Goal: Information Seeking & Learning: Learn about a topic

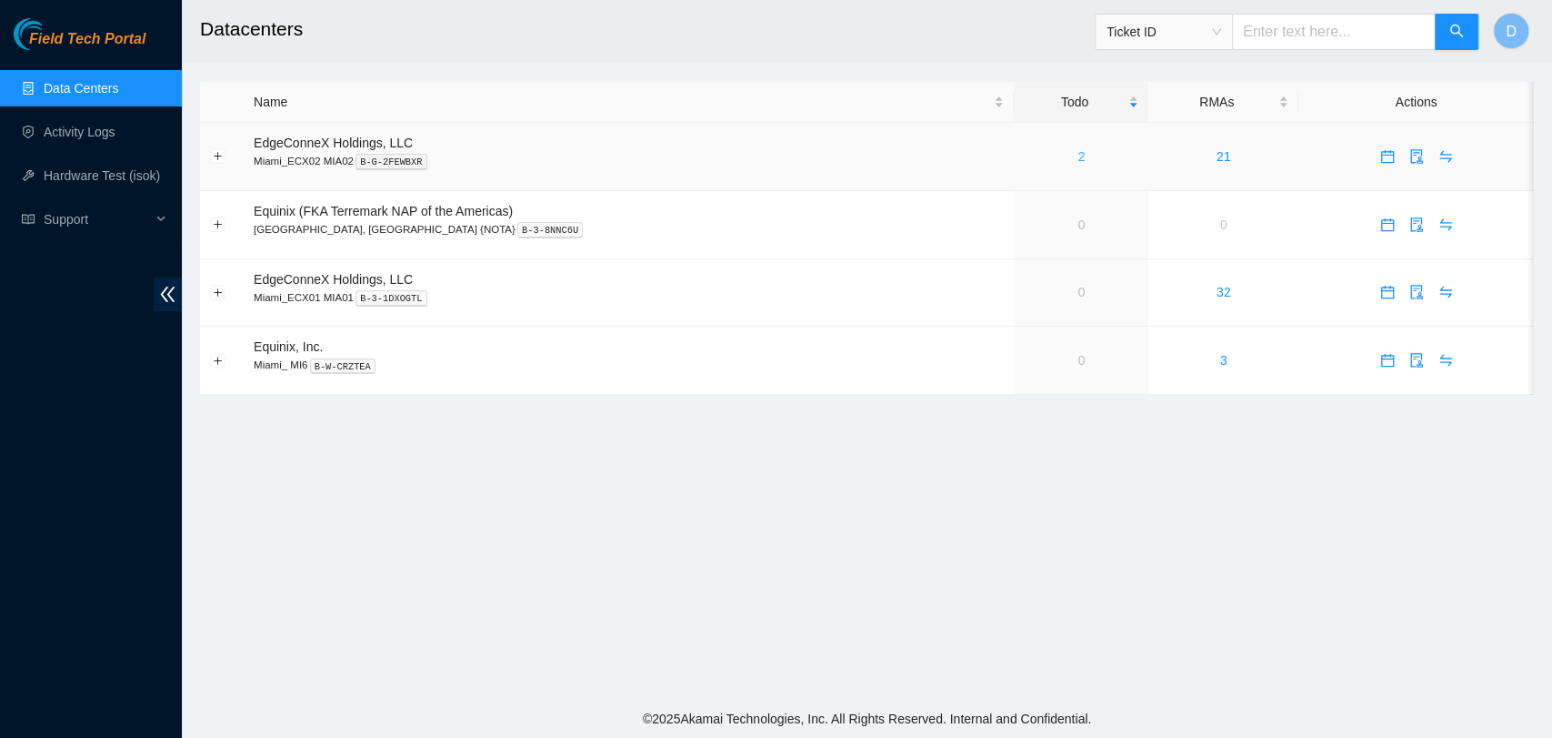
click at [1078, 153] on link "2" at bounding box center [1081, 156] width 7 height 15
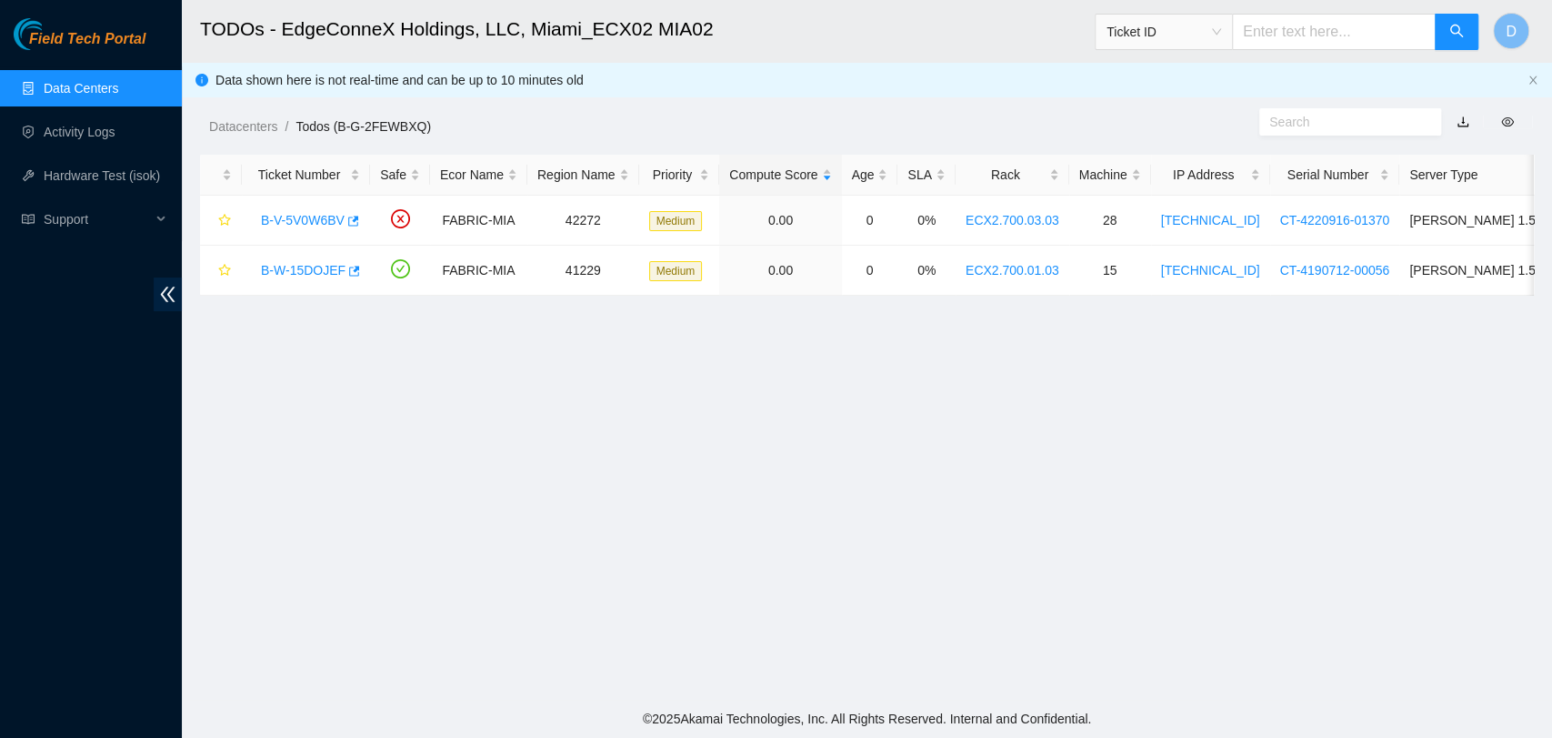
drag, startPoint x: 47, startPoint y: 71, endPoint x: 51, endPoint y: 83, distance: 12.4
click at [47, 81] on link "Data Centers" at bounding box center [81, 88] width 75 height 15
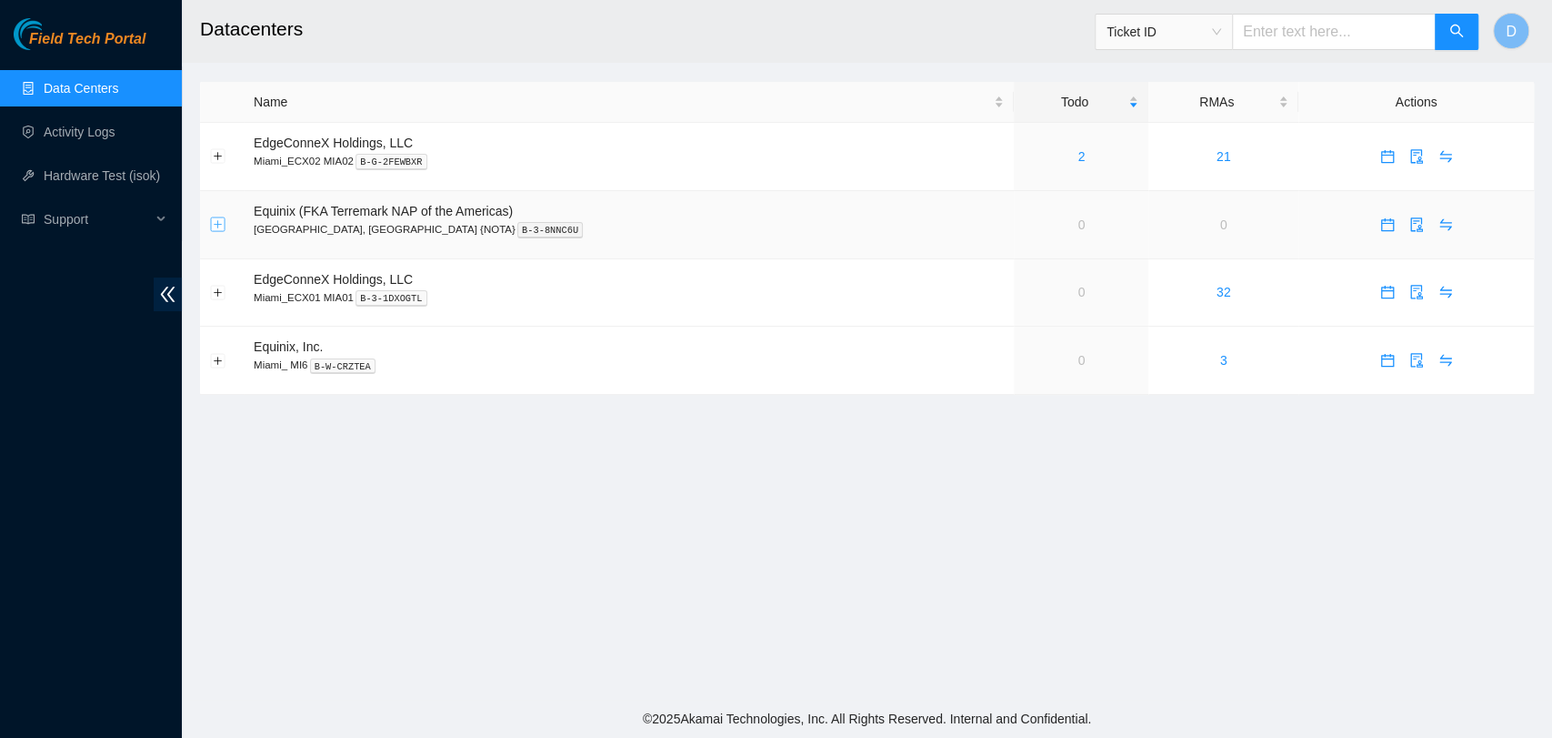
click at [224, 224] on button "Expand row" at bounding box center [218, 224] width 15 height 15
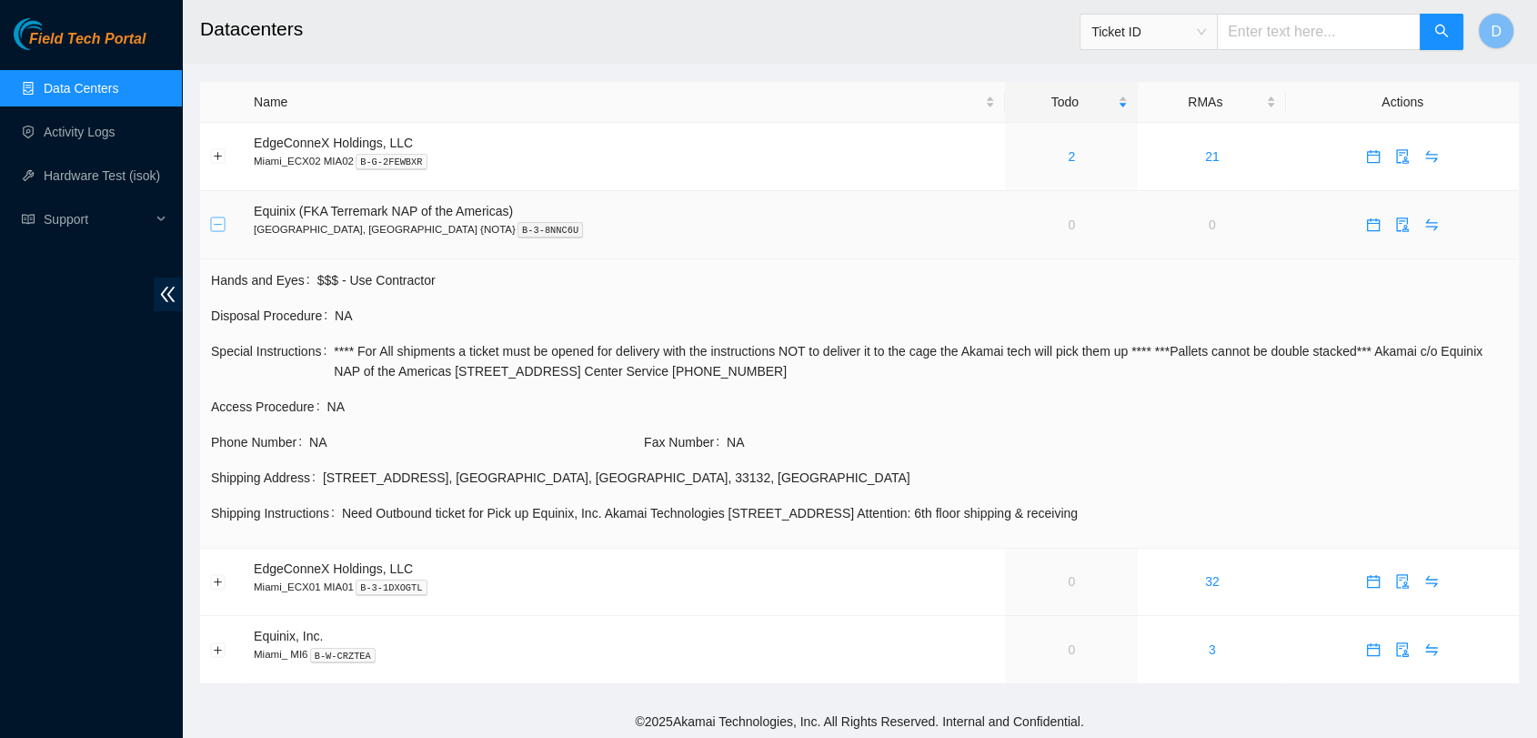
click at [224, 224] on button "Collapse row" at bounding box center [218, 224] width 15 height 15
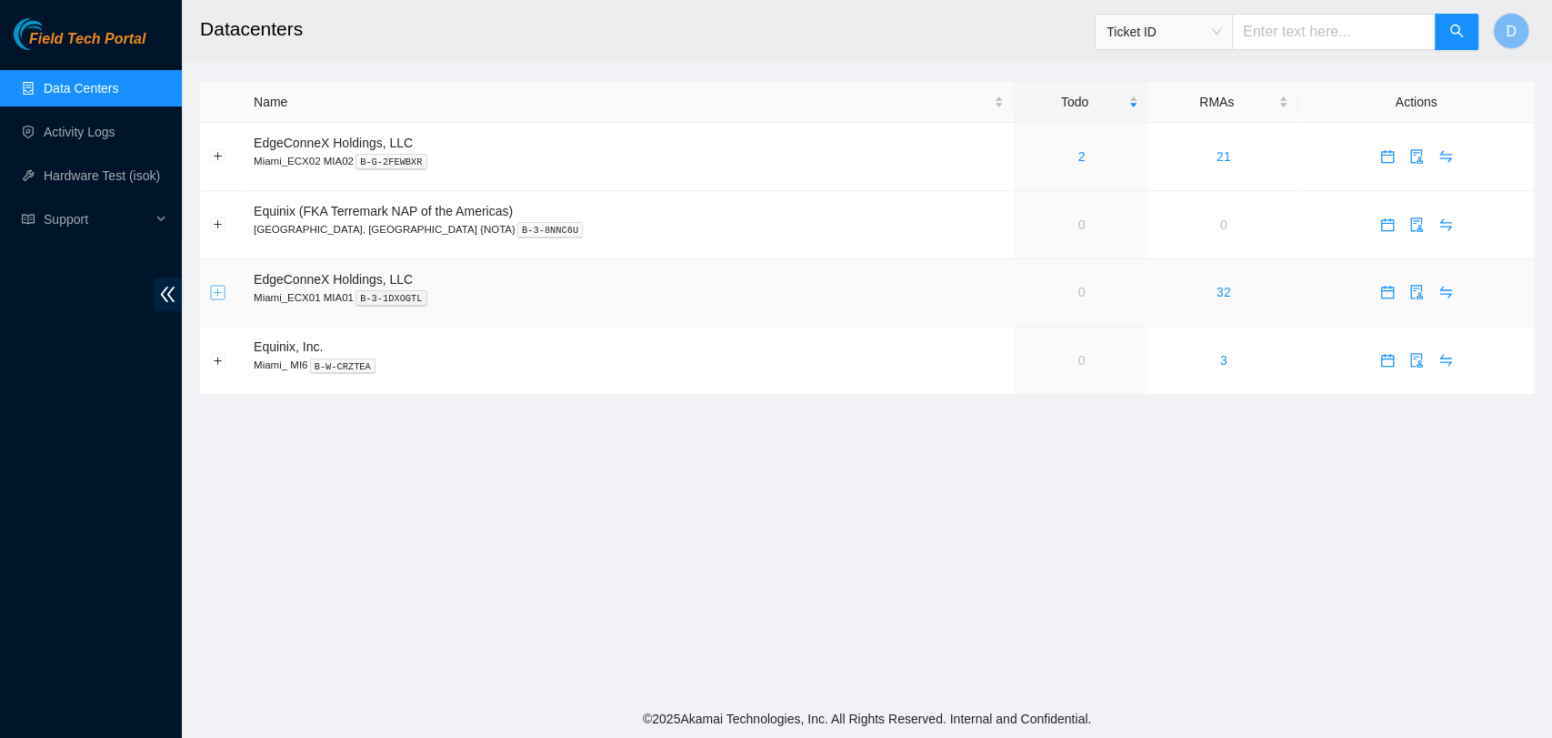
click at [215, 294] on button "Expand row" at bounding box center [218, 292] width 15 height 15
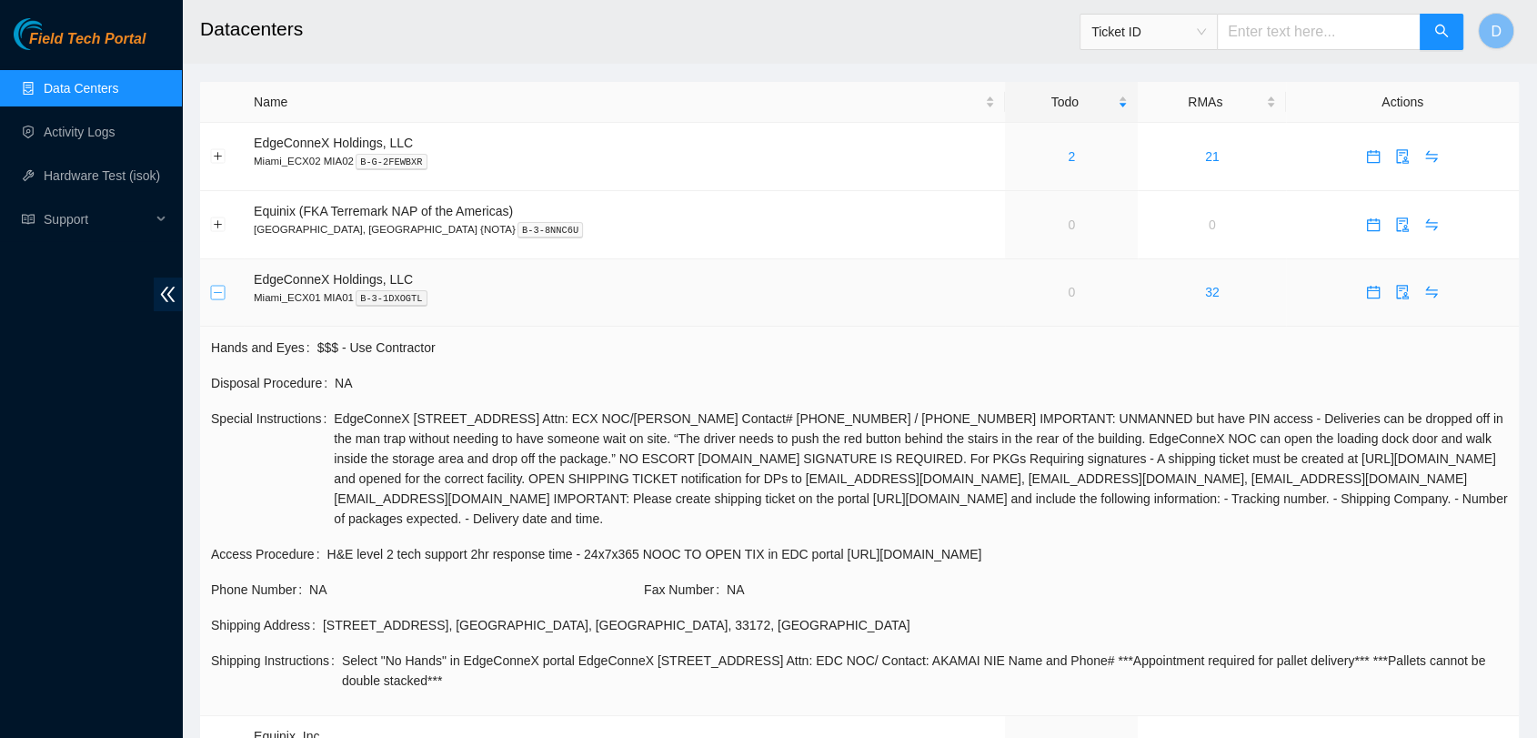
click at [215, 296] on button "Collapse row" at bounding box center [218, 292] width 15 height 15
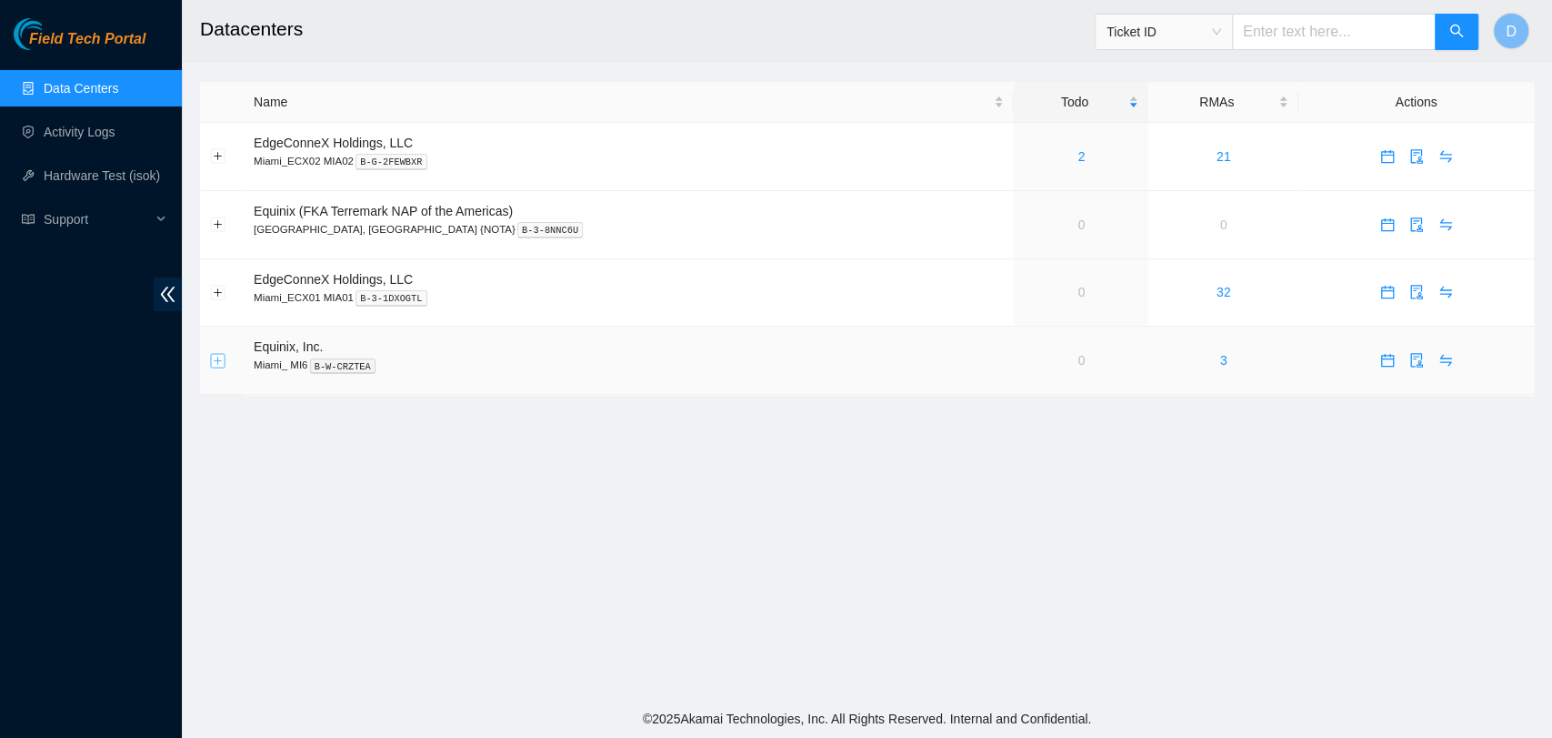
drag, startPoint x: 226, startPoint y: 364, endPoint x: 216, endPoint y: 364, distance: 10.0
click at [225, 364] on td at bounding box center [222, 360] width 44 height 68
click at [215, 364] on button "Expand row" at bounding box center [218, 360] width 15 height 15
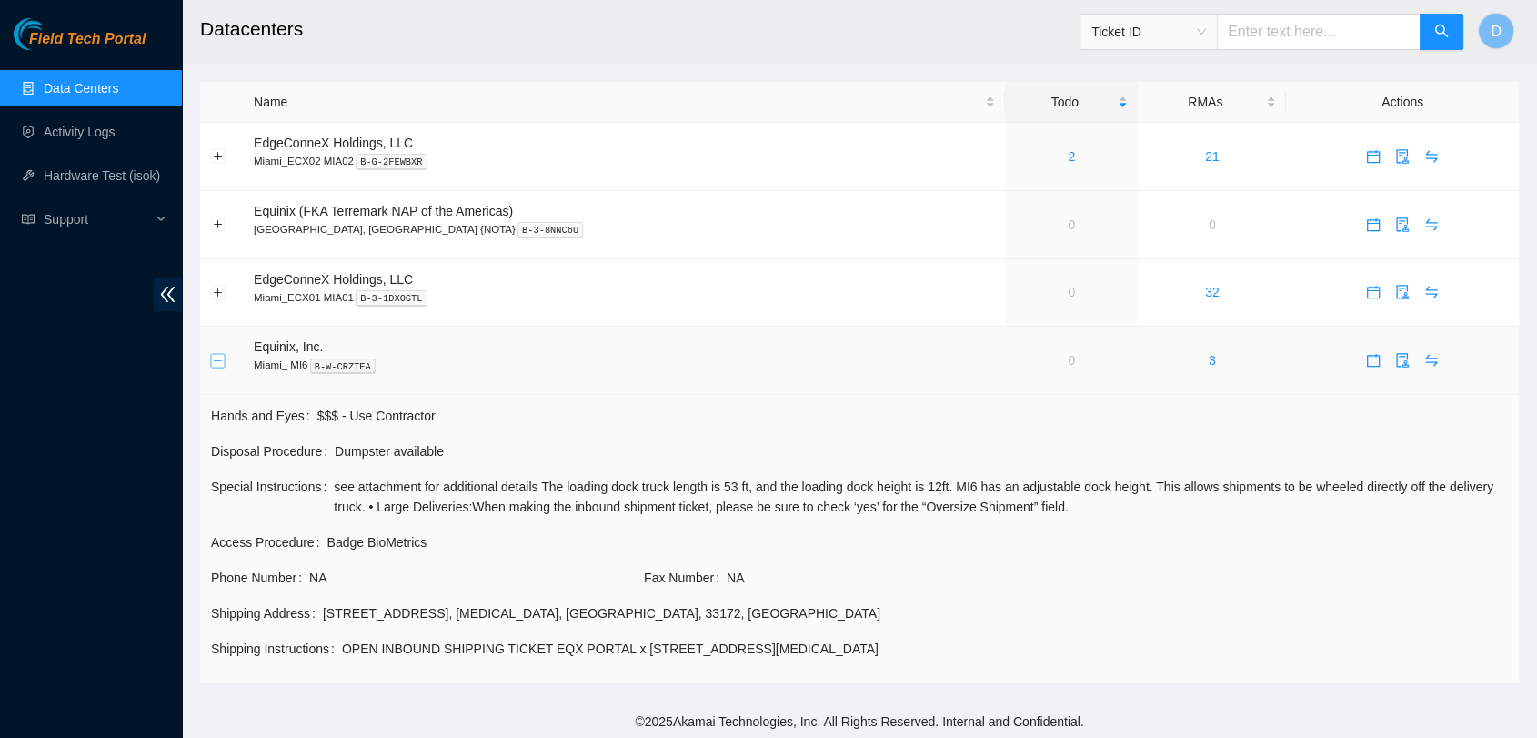
click at [212, 363] on button "Collapse row" at bounding box center [218, 360] width 15 height 15
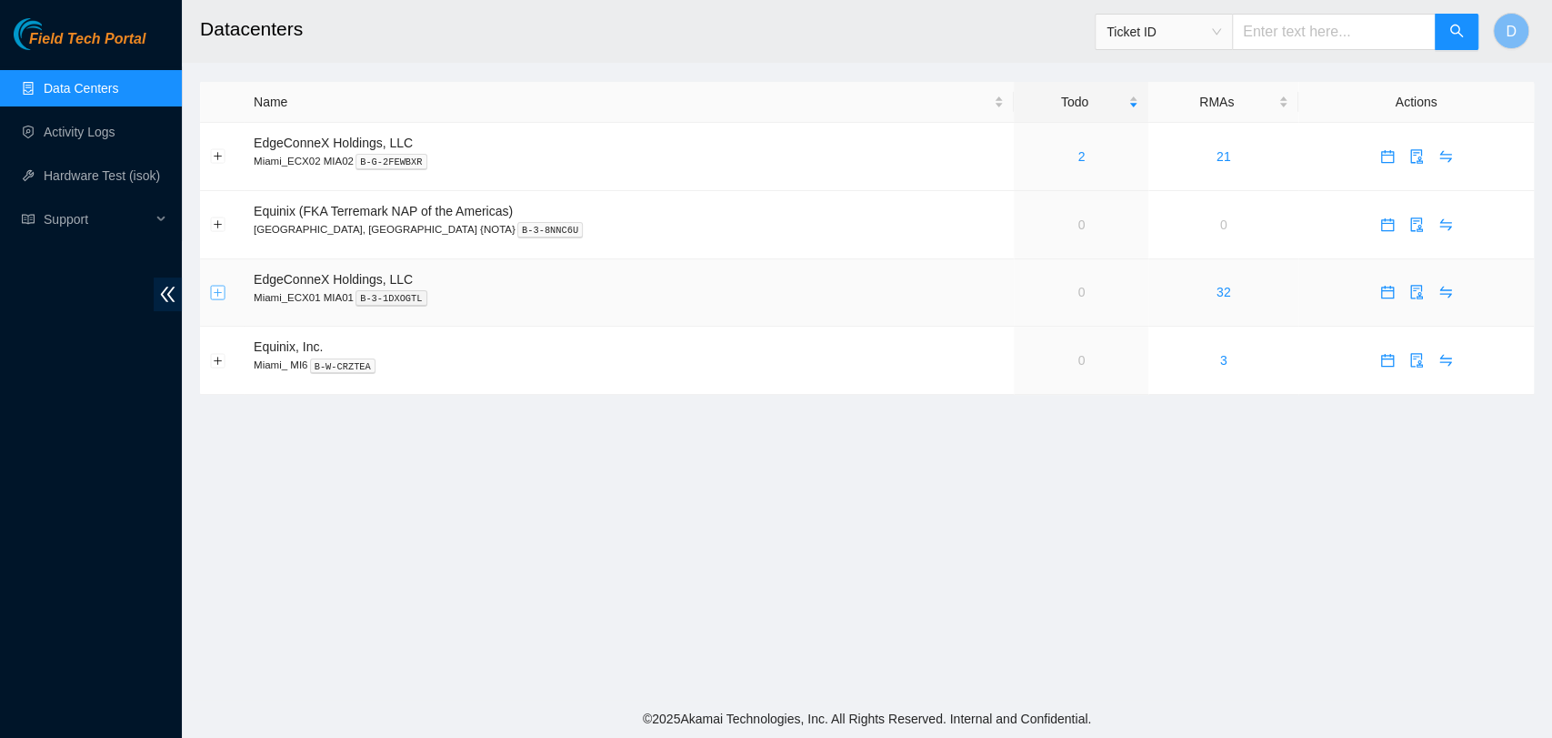
click at [221, 295] on button "Expand row" at bounding box center [218, 292] width 15 height 15
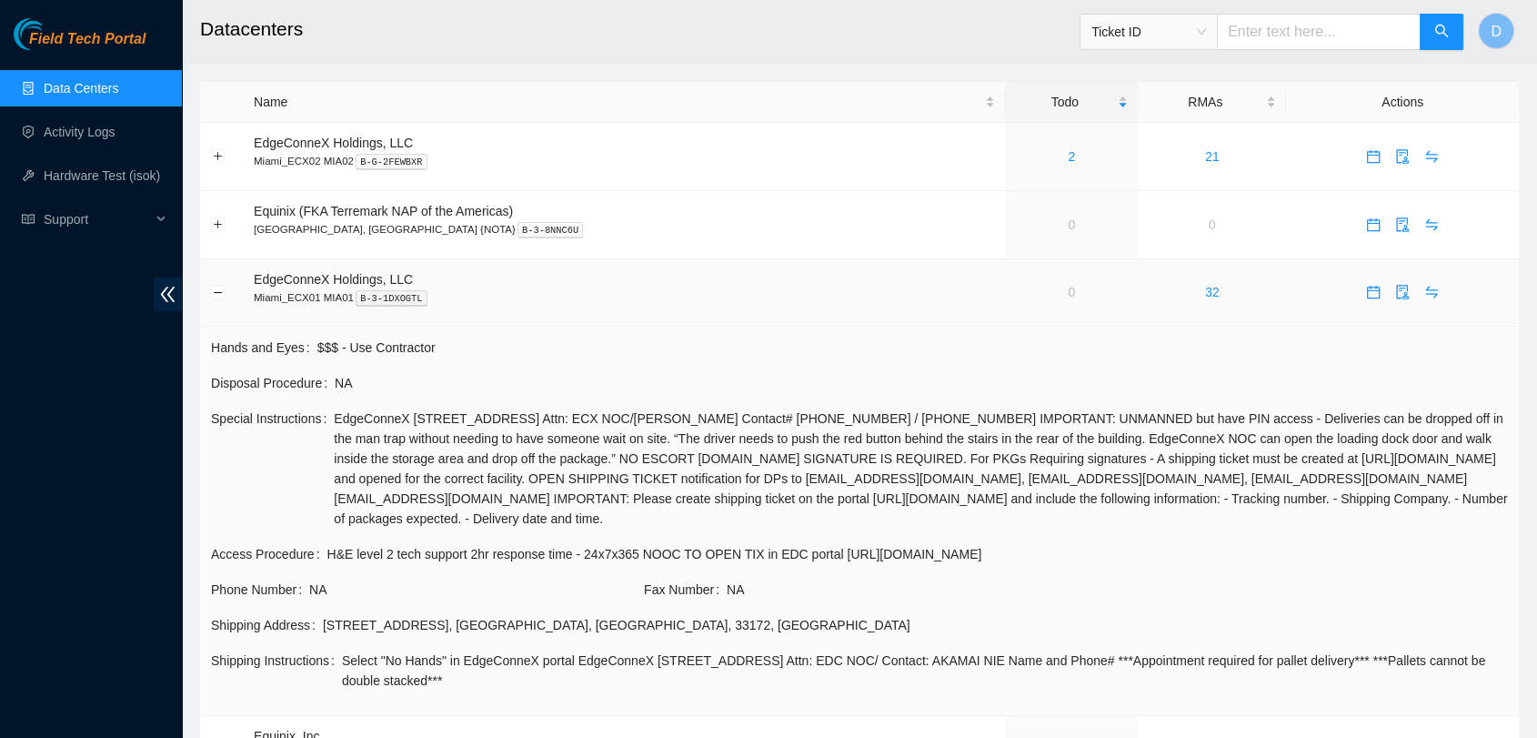
click at [216, 300] on td at bounding box center [222, 293] width 44 height 68
click at [215, 289] on button "Collapse row" at bounding box center [218, 292] width 15 height 15
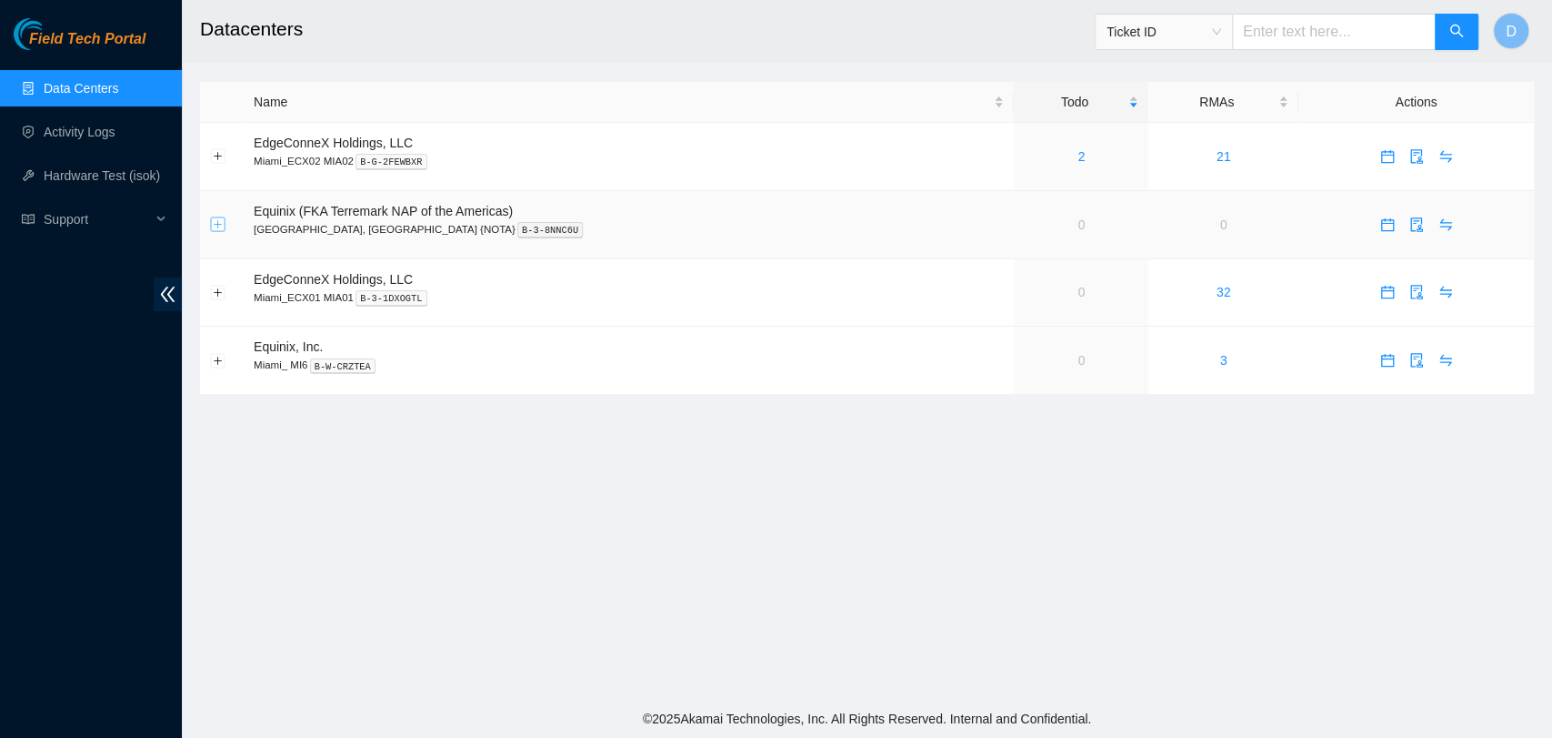
click at [221, 217] on button "Expand row" at bounding box center [218, 224] width 15 height 15
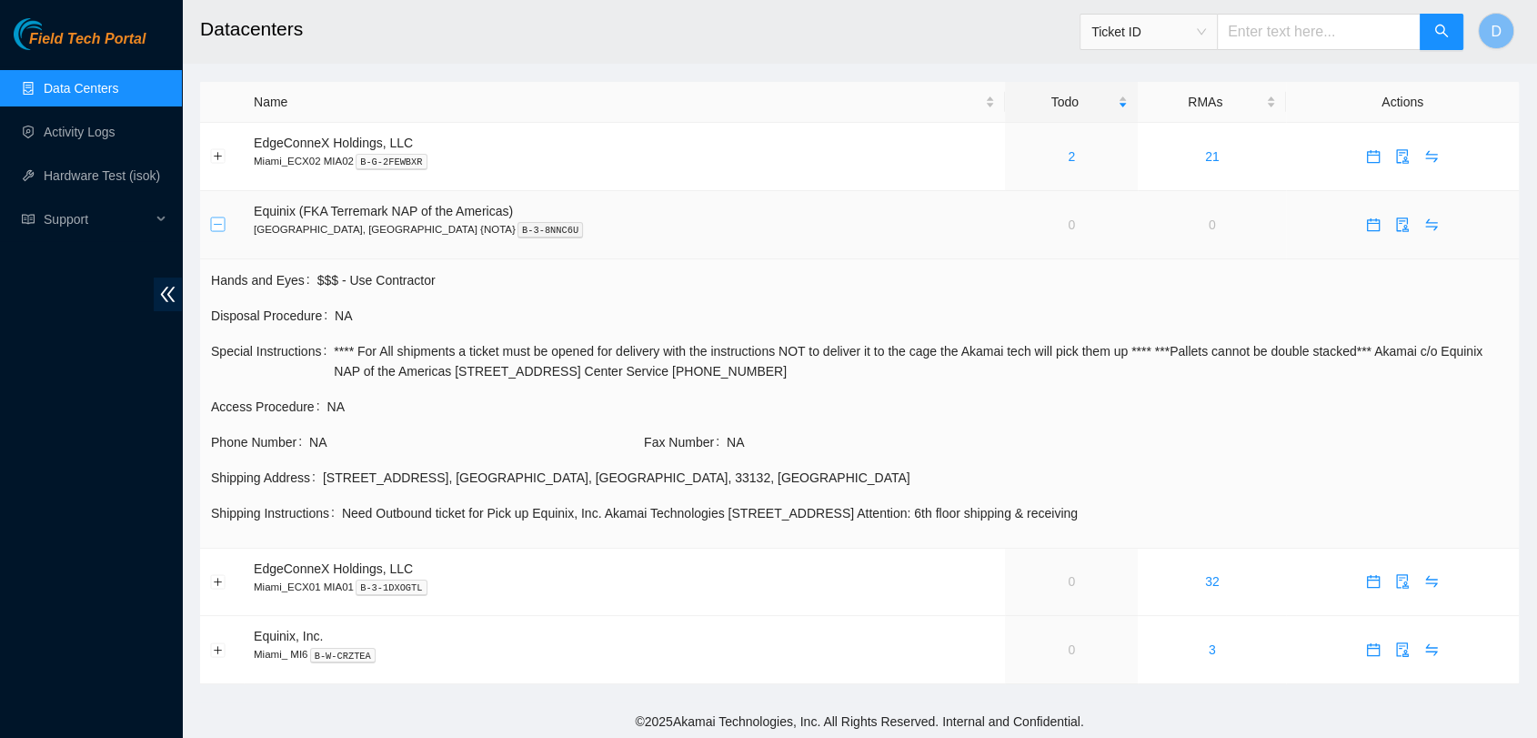
click at [221, 224] on button "Collapse row" at bounding box center [218, 224] width 15 height 15
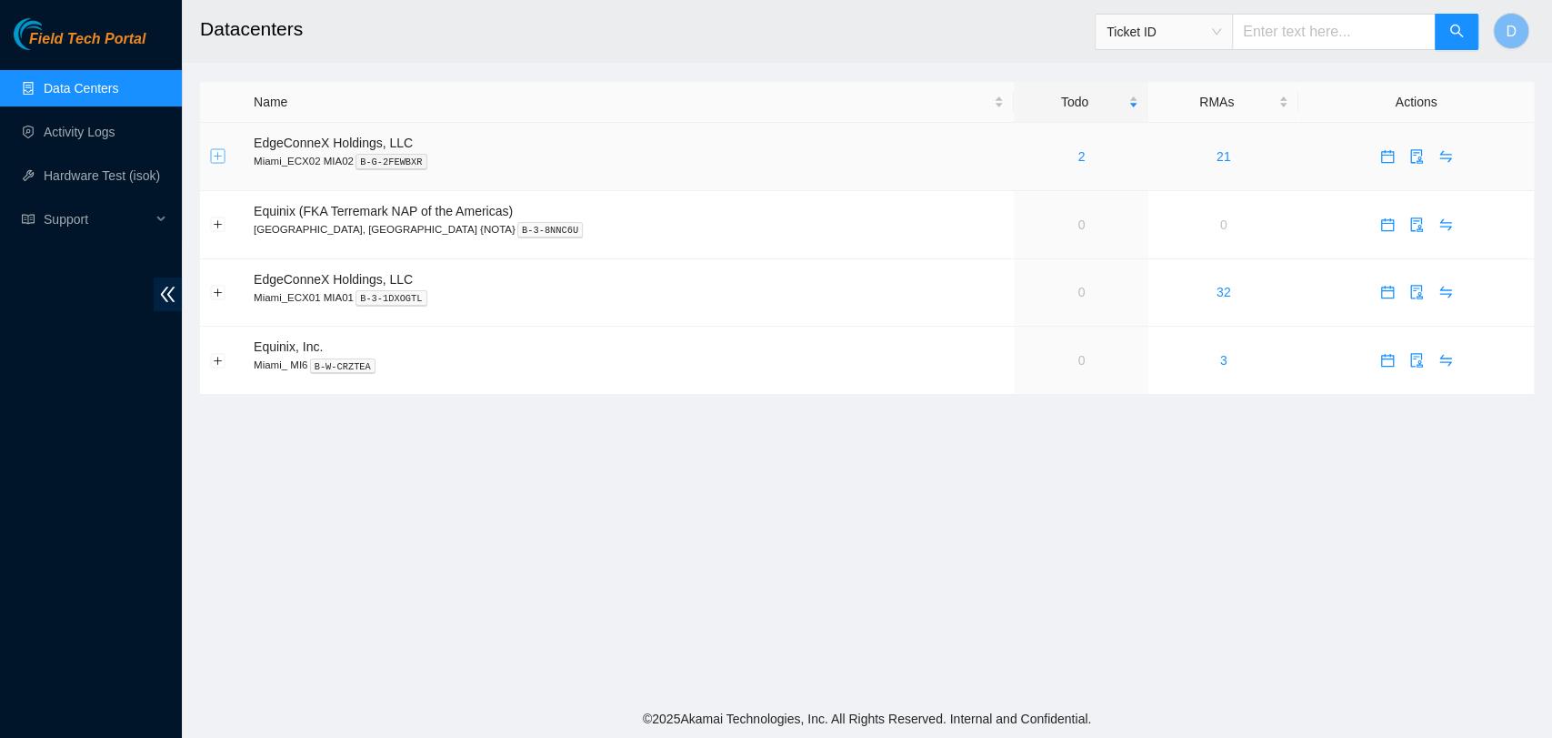
click at [221, 159] on button "Expand row" at bounding box center [218, 156] width 15 height 15
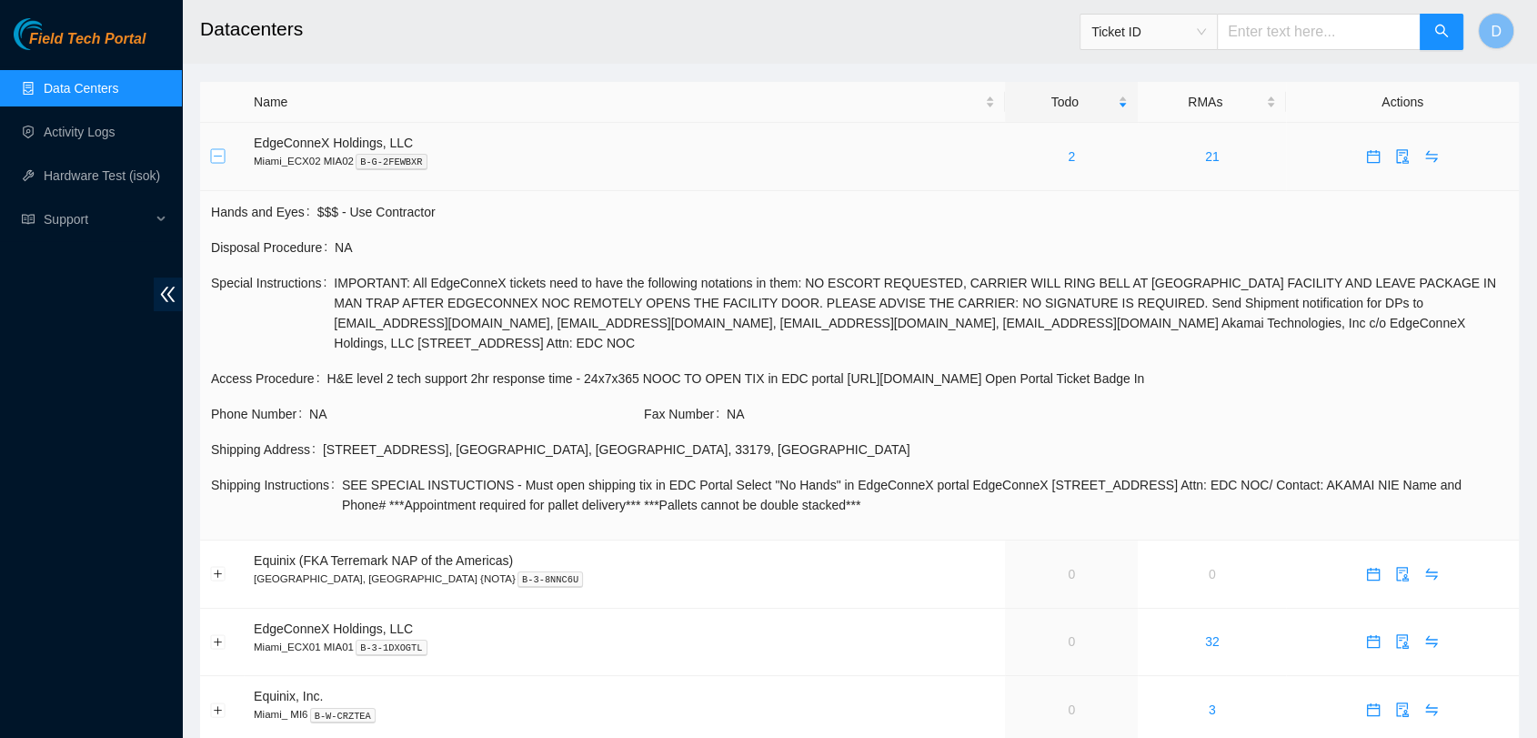
click at [221, 159] on button "Collapse row" at bounding box center [218, 156] width 15 height 15
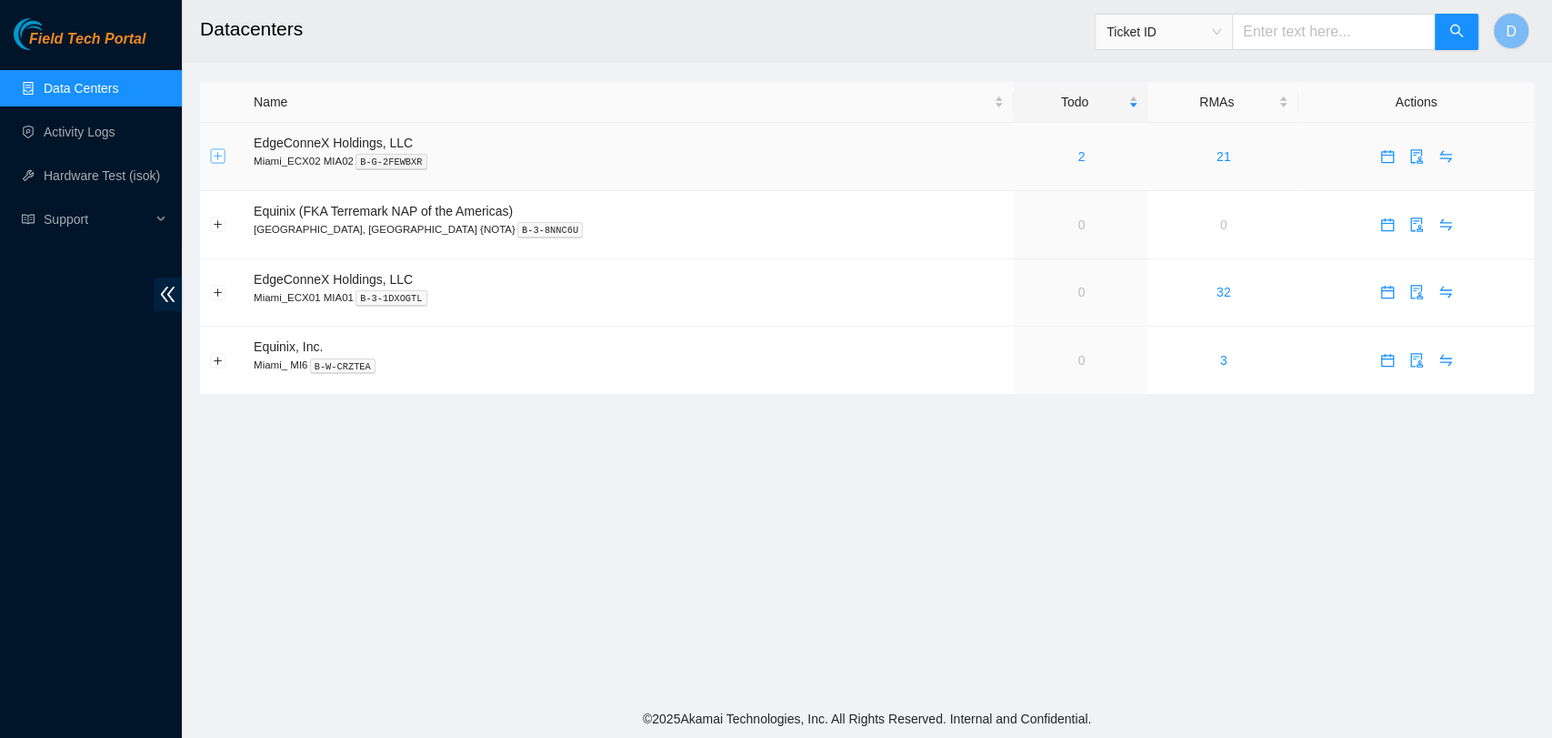
click at [221, 159] on button "Expand row" at bounding box center [218, 156] width 15 height 15
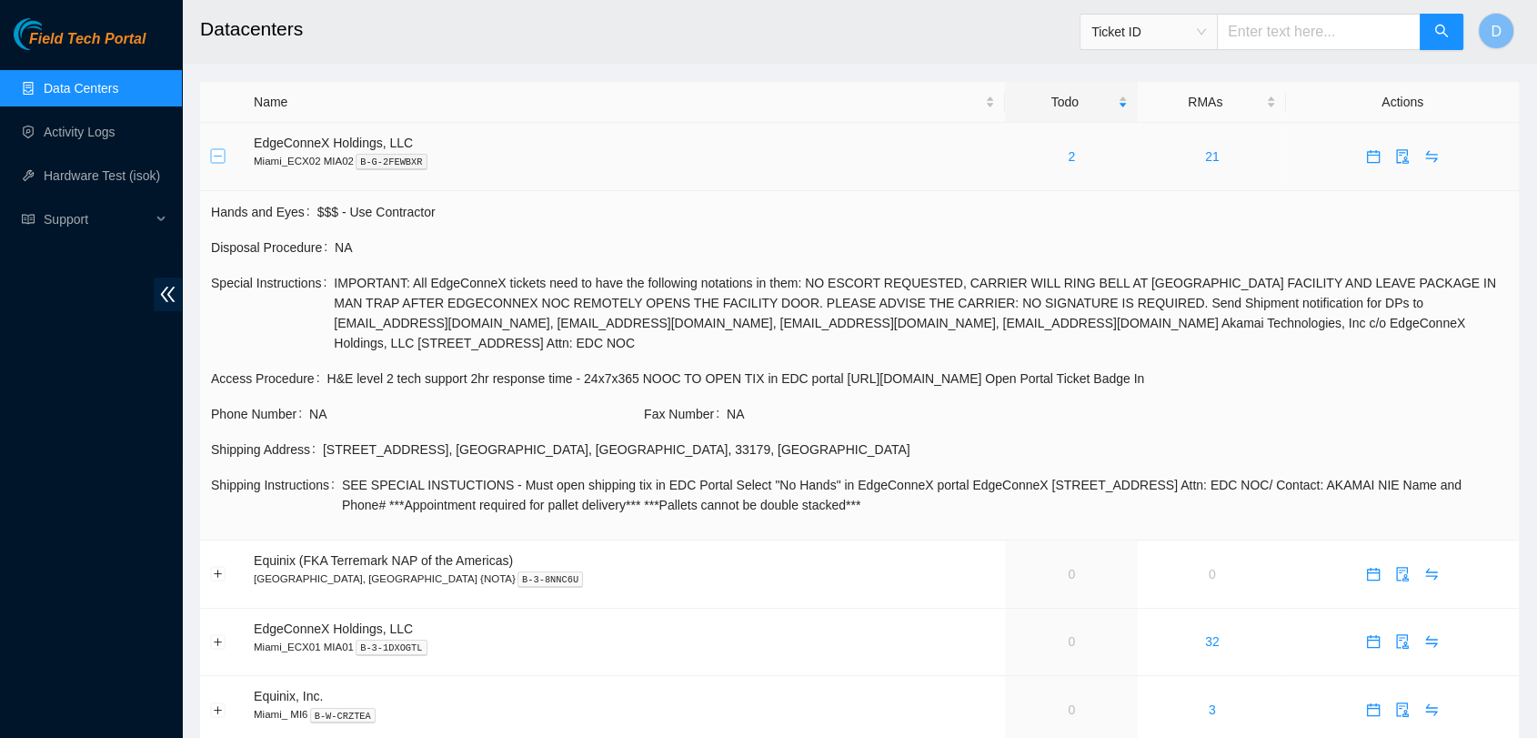
click at [221, 159] on button "Collapse row" at bounding box center [218, 156] width 15 height 15
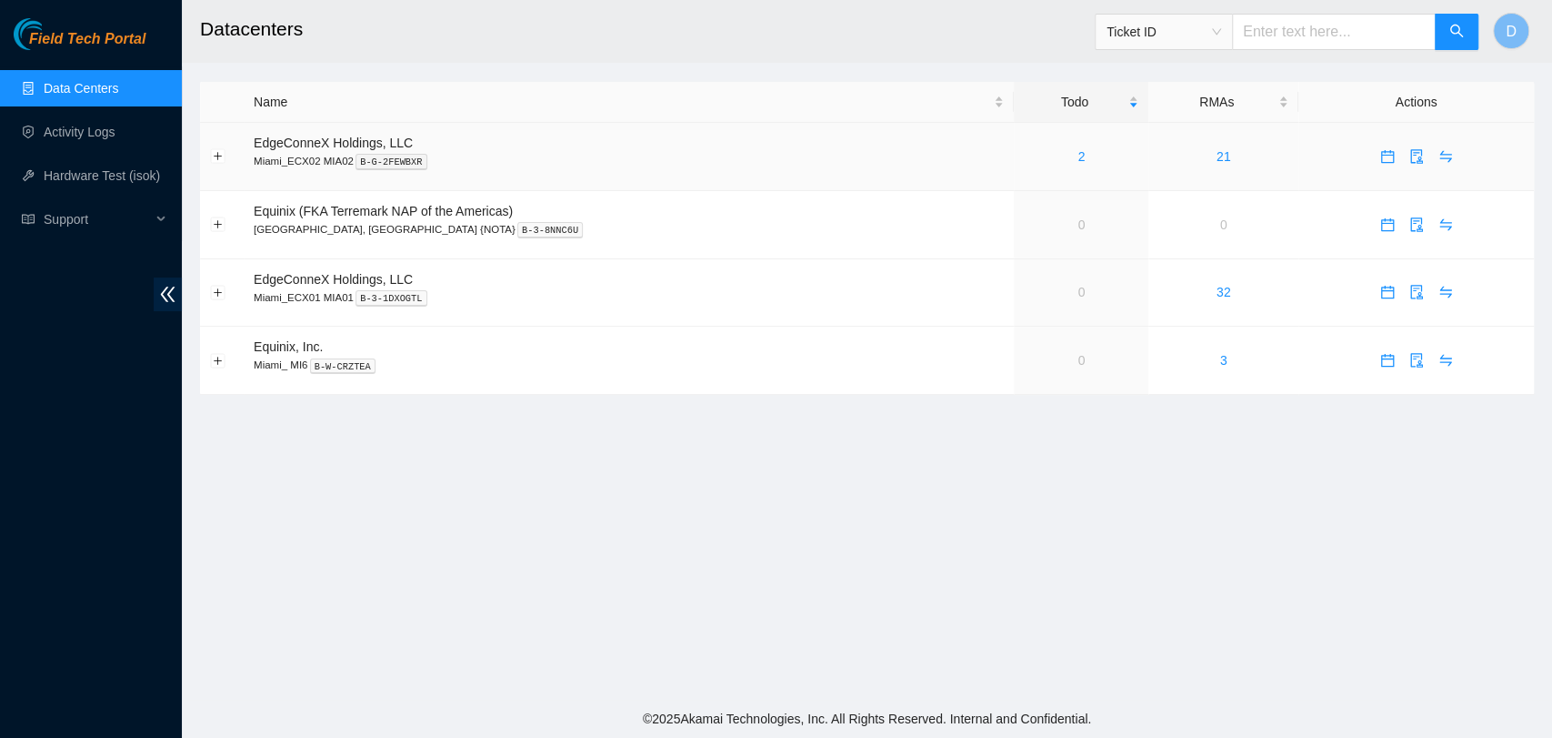
click at [220, 165] on td at bounding box center [222, 157] width 44 height 68
click at [219, 163] on button "Expand row" at bounding box center [218, 156] width 15 height 15
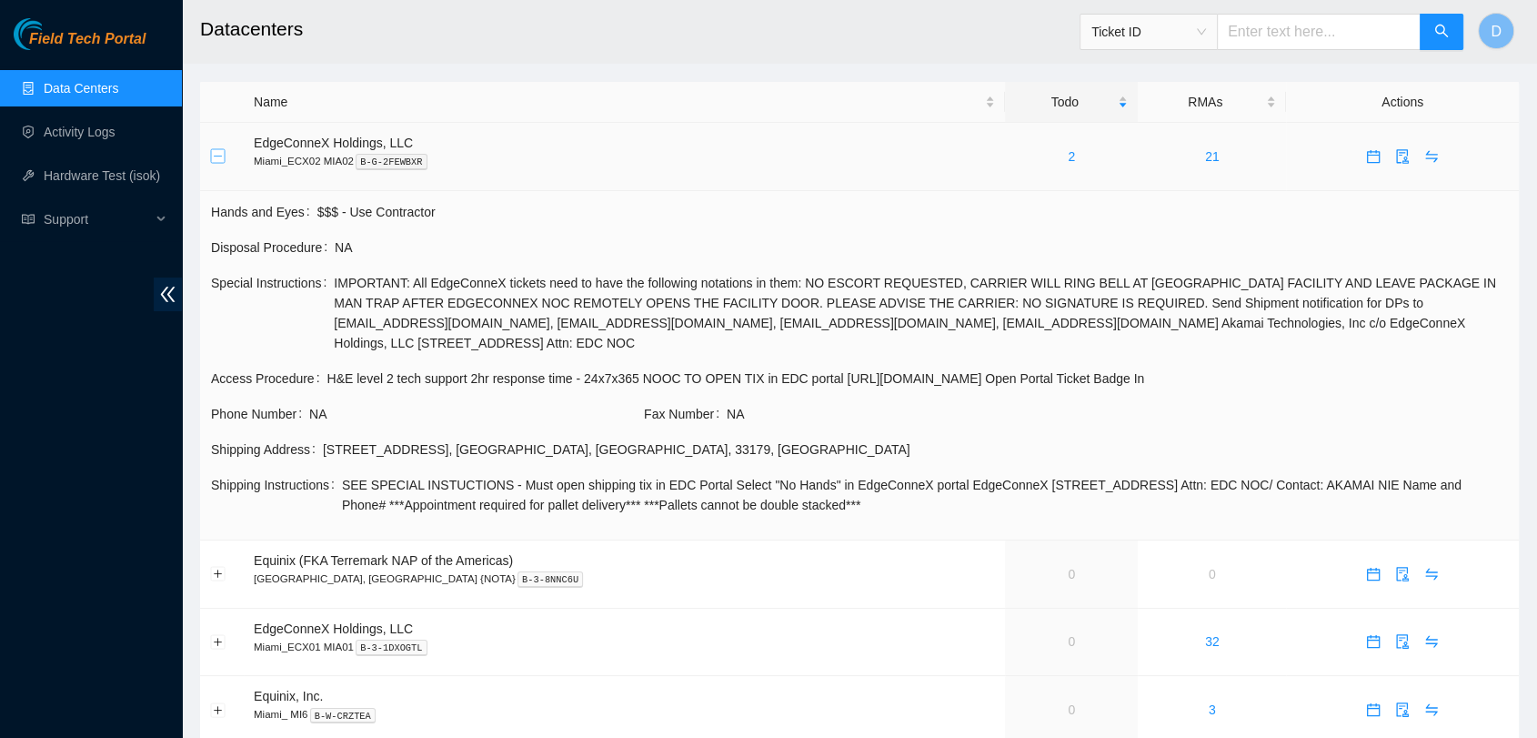
click at [219, 163] on button "Collapse row" at bounding box center [218, 156] width 15 height 15
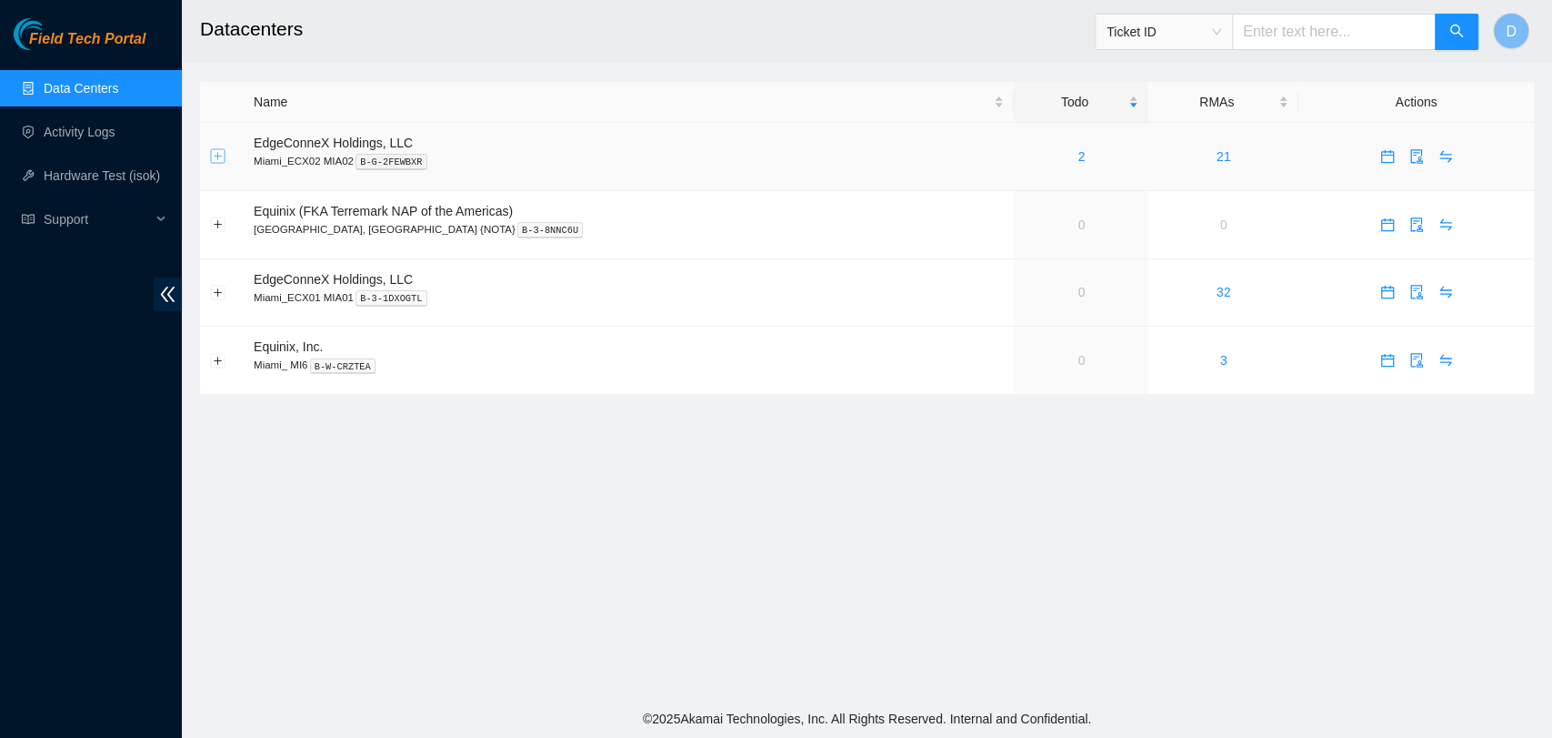
click at [222, 156] on button "Expand row" at bounding box center [218, 156] width 15 height 15
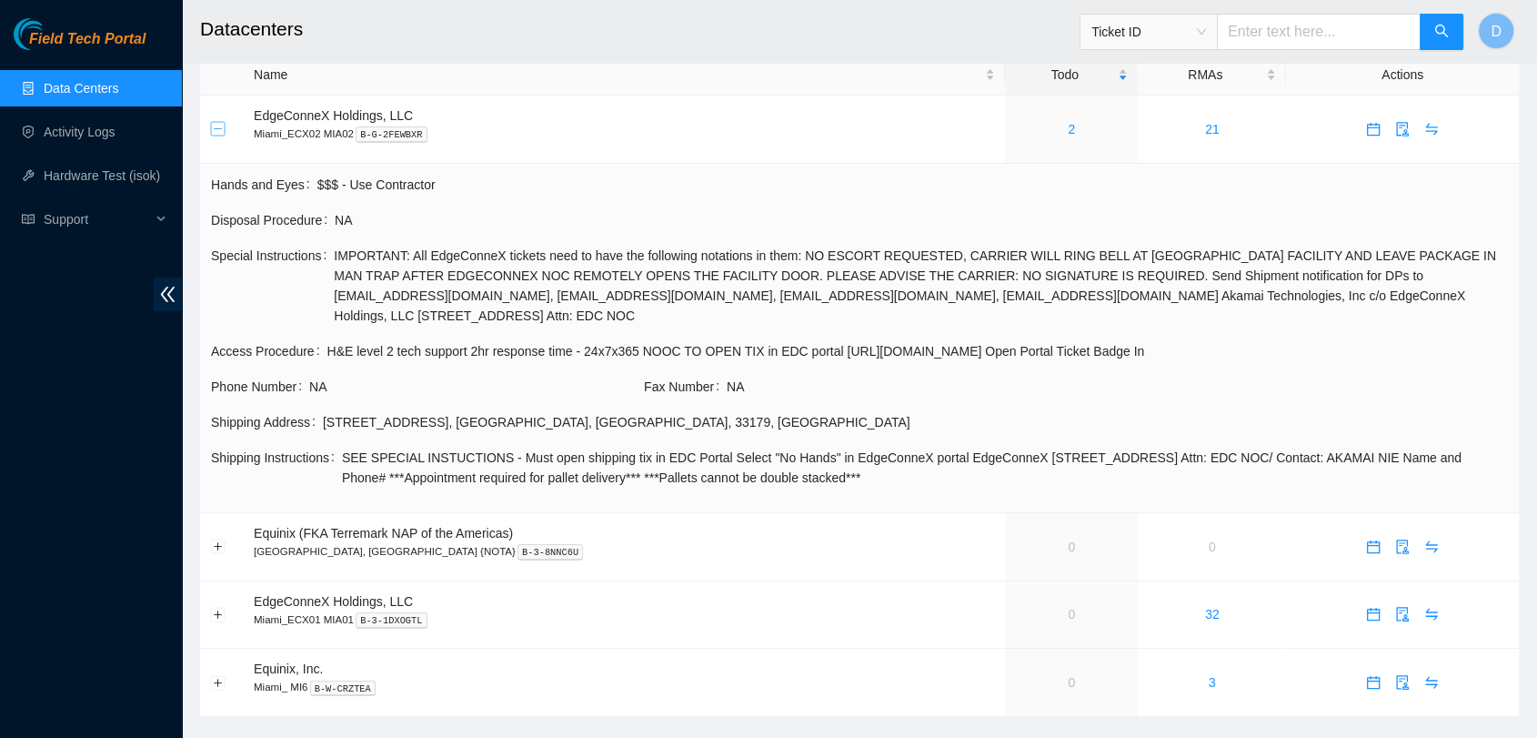
scroll to position [42, 0]
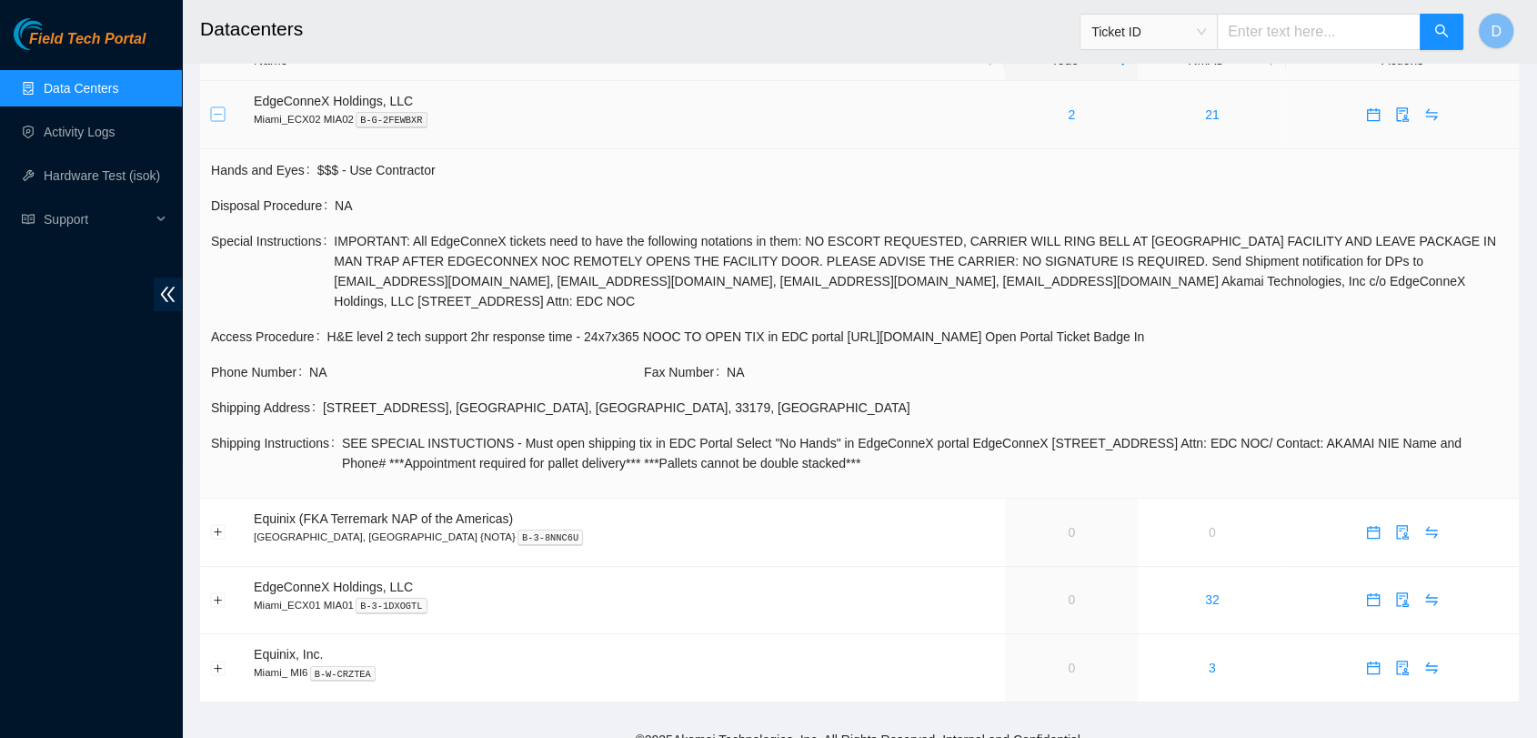
click at [223, 113] on button "Collapse row" at bounding box center [218, 114] width 15 height 15
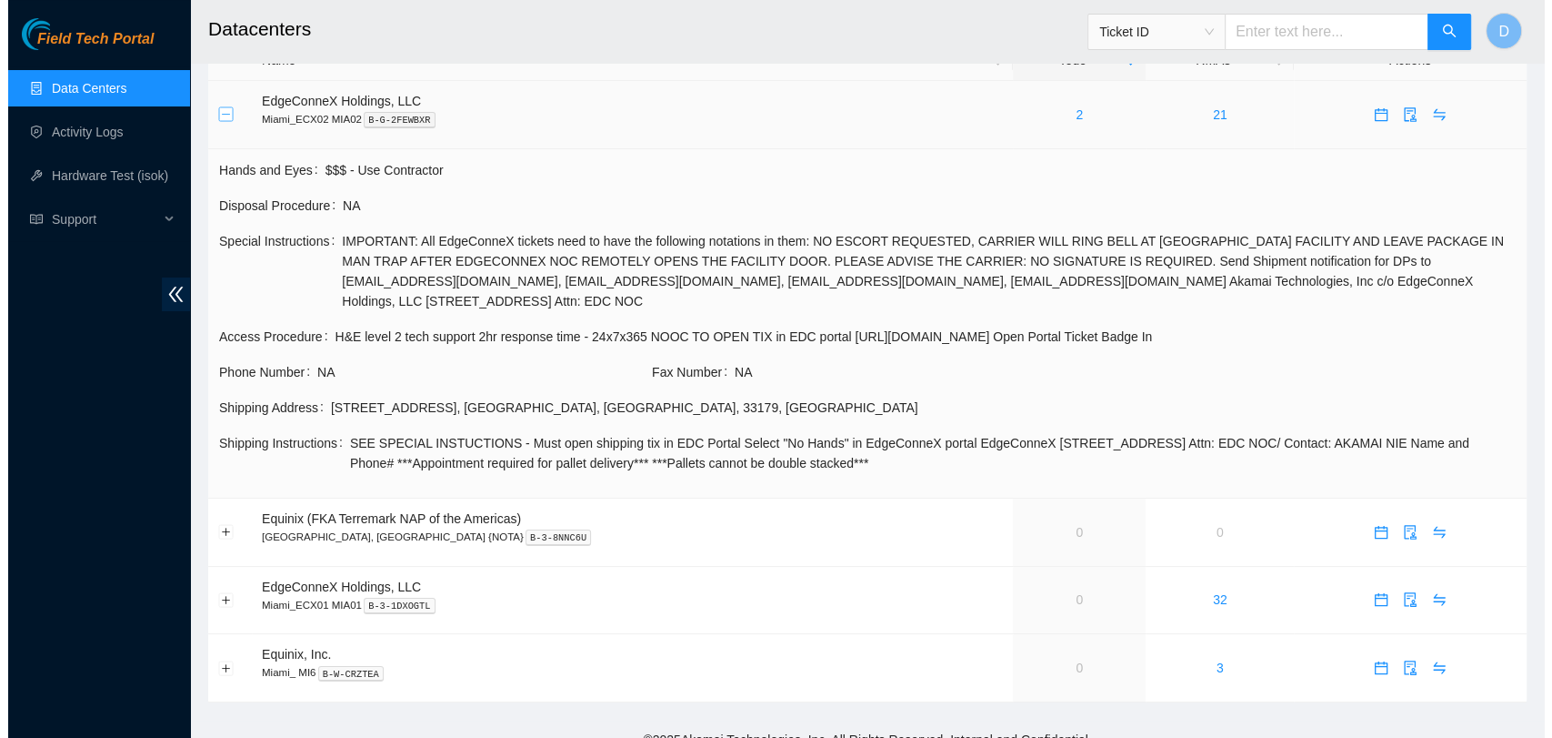
scroll to position [0, 0]
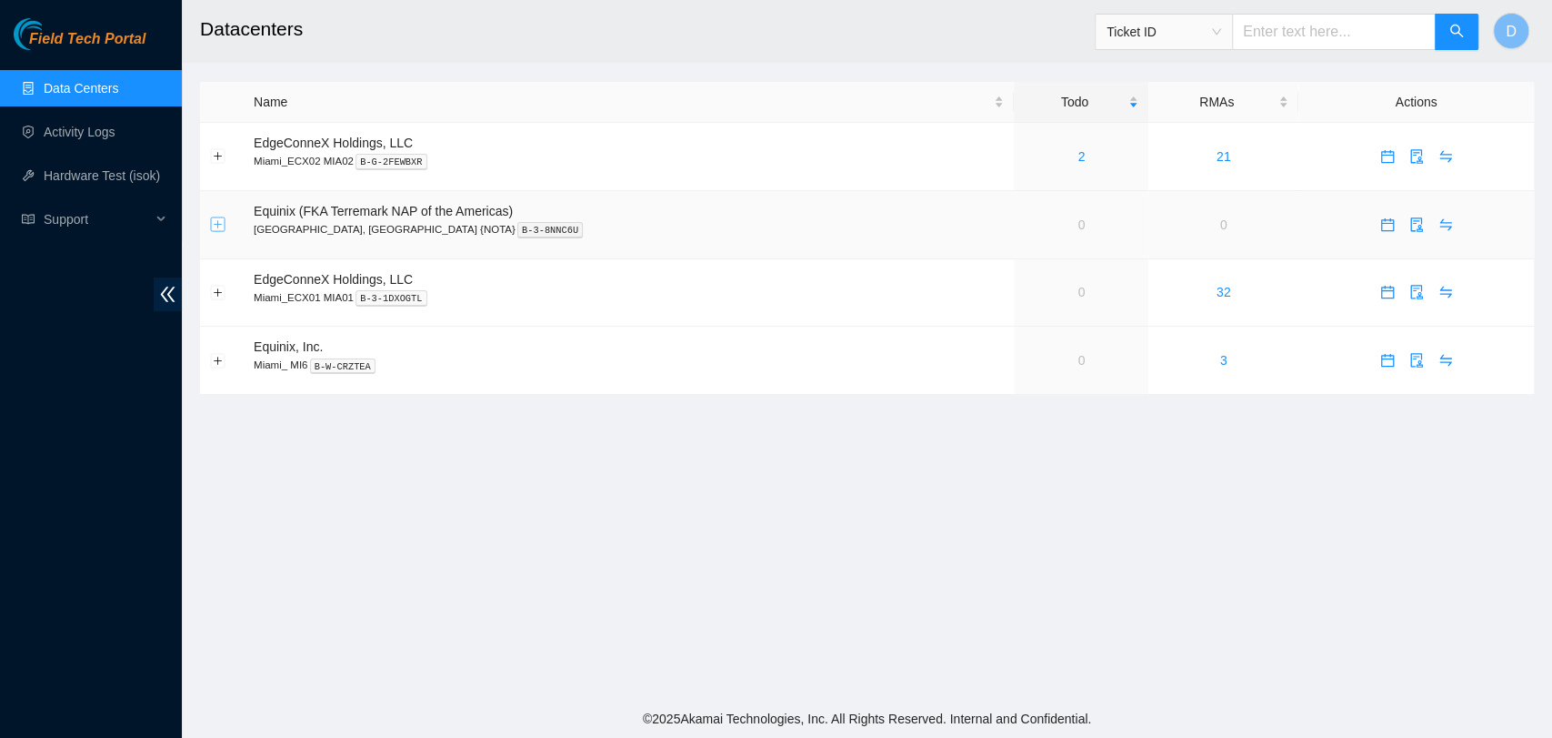
click at [218, 221] on button "Expand row" at bounding box center [218, 224] width 15 height 15
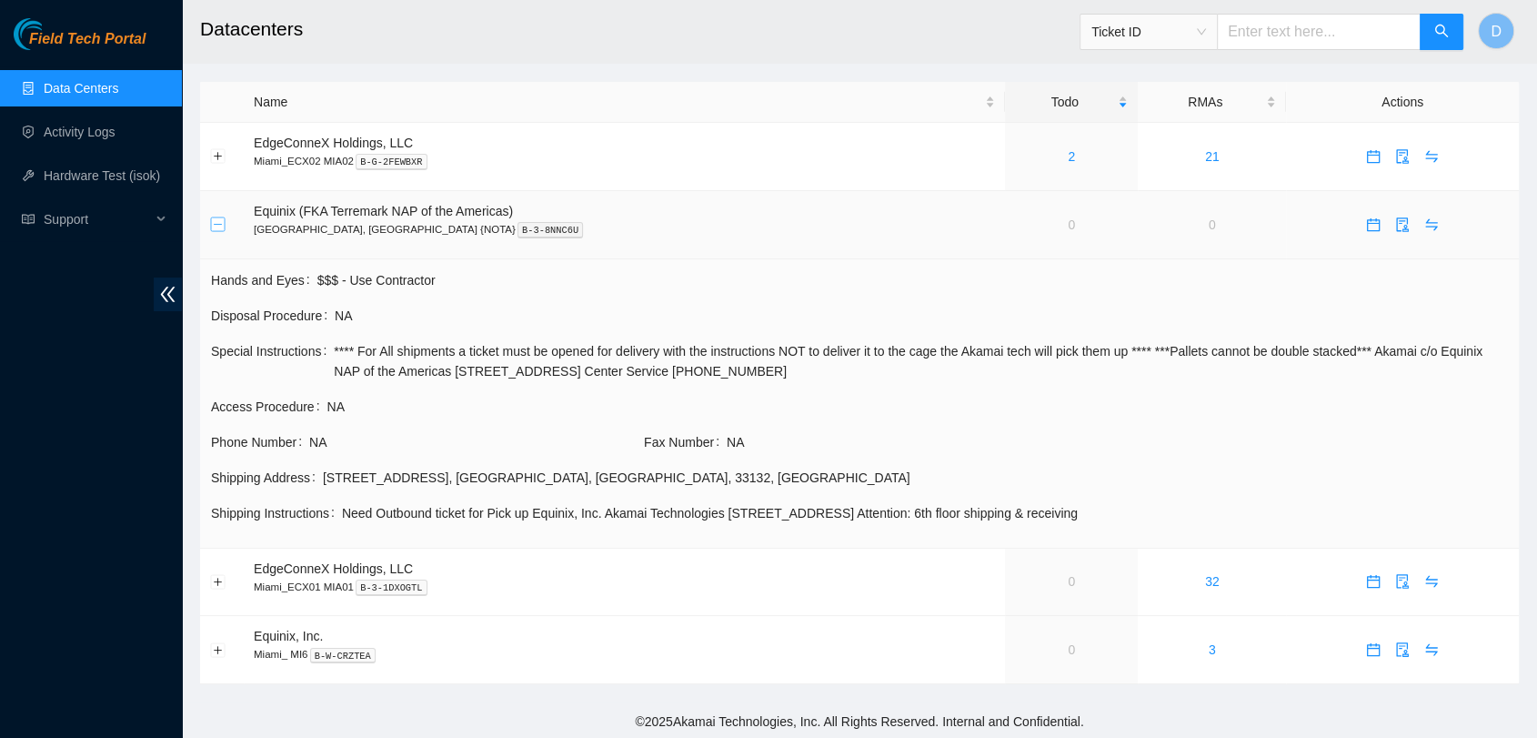
click at [218, 221] on button "Collapse row" at bounding box center [218, 224] width 15 height 15
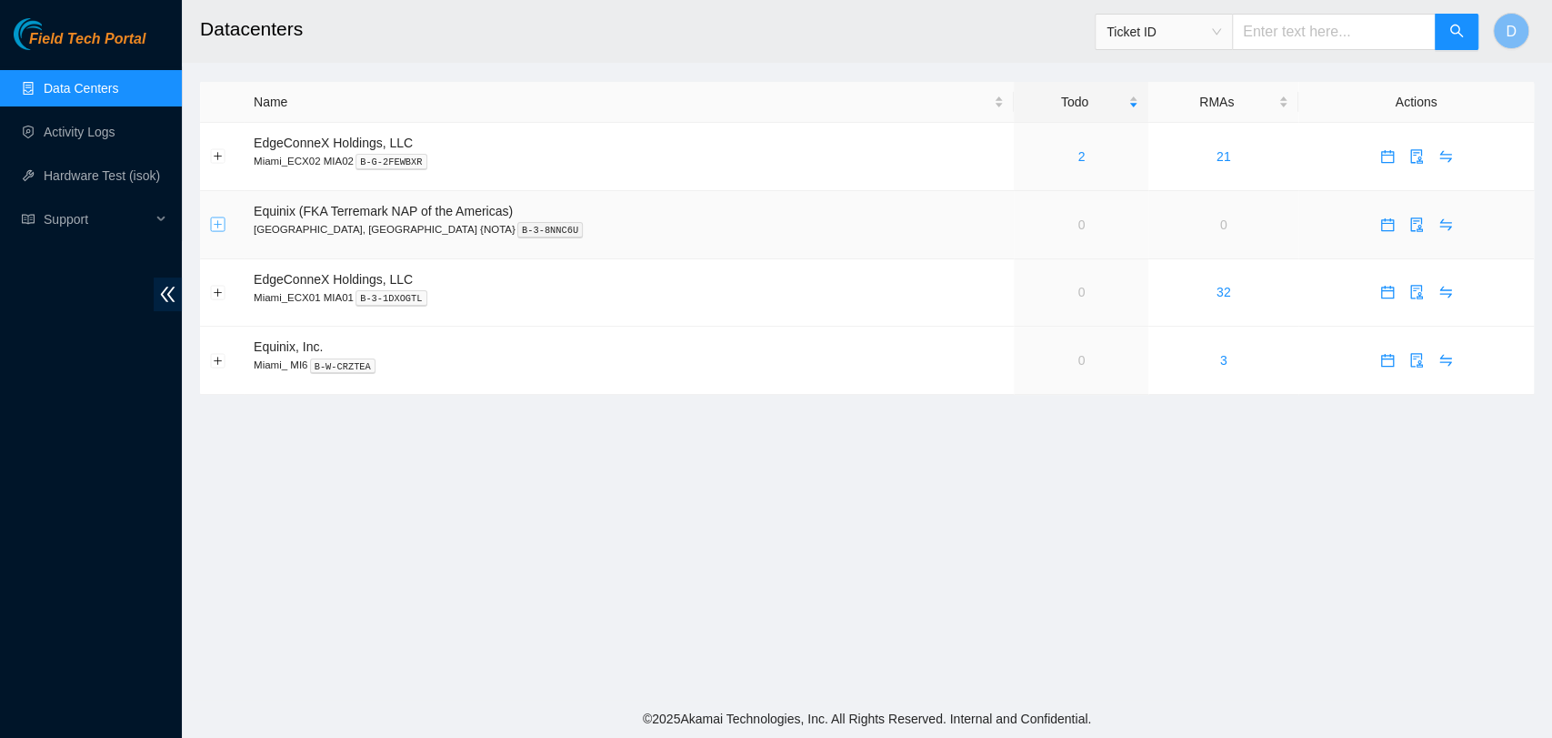
click at [214, 223] on button "Expand row" at bounding box center [218, 224] width 15 height 15
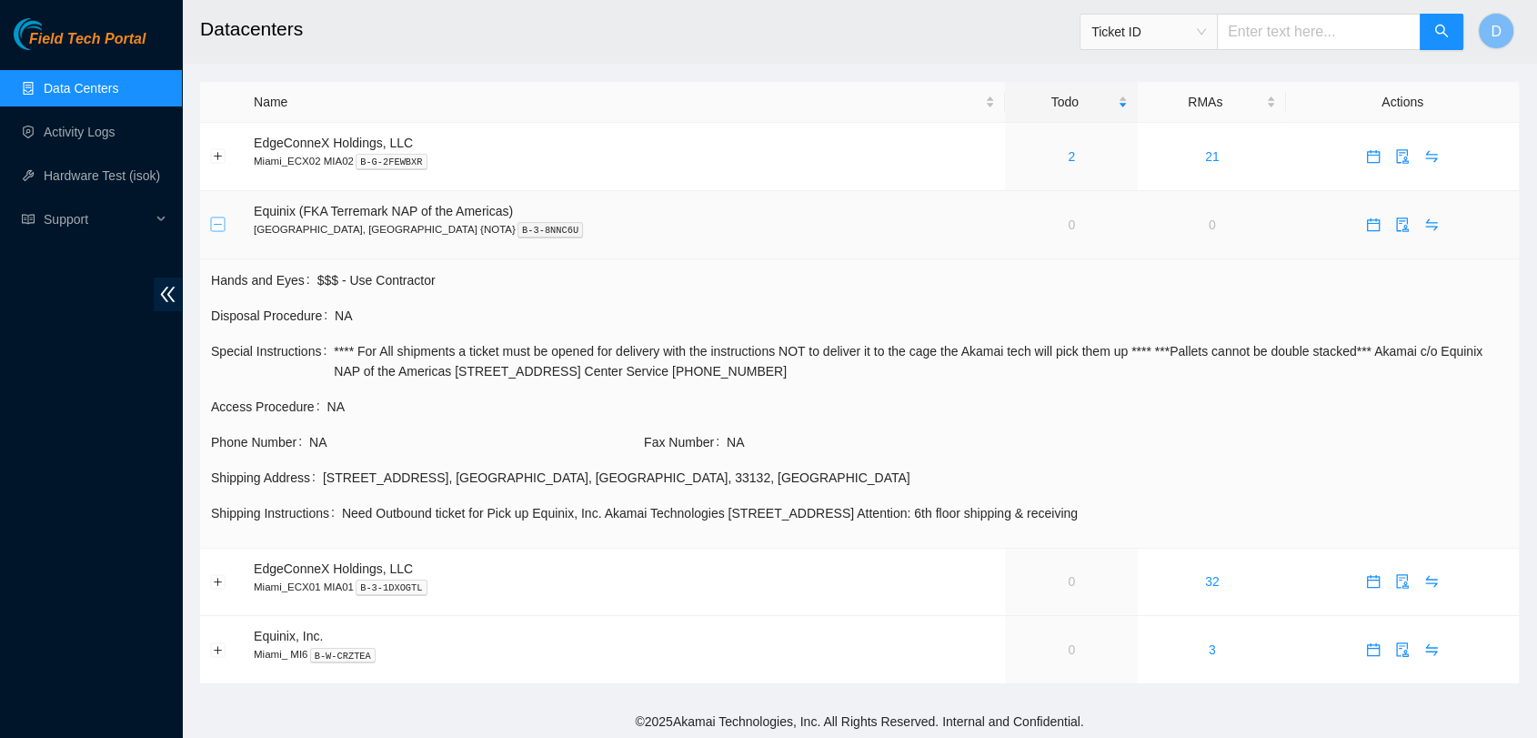
click at [214, 223] on button "Collapse row" at bounding box center [218, 224] width 15 height 15
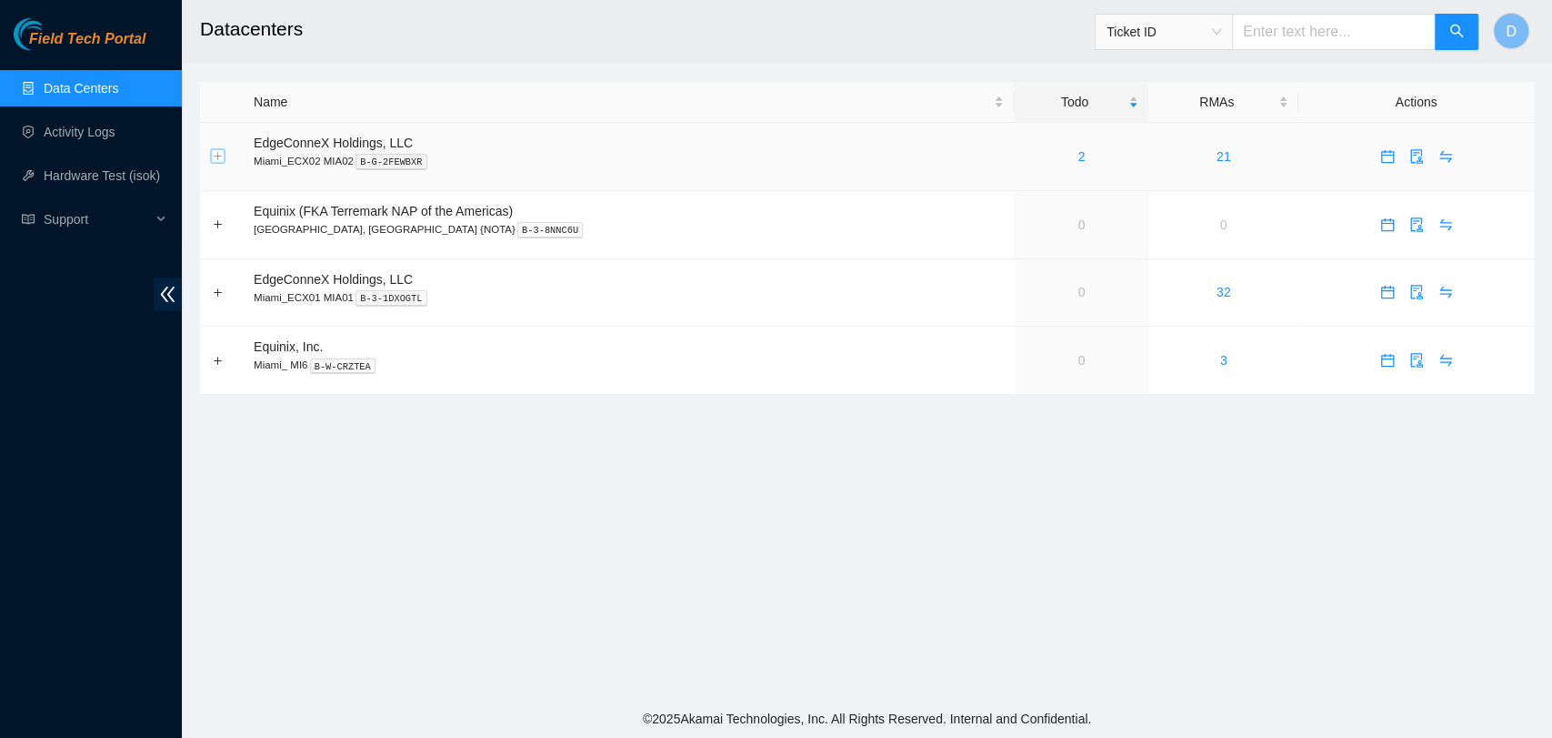
click at [212, 156] on button "Expand row" at bounding box center [218, 156] width 15 height 15
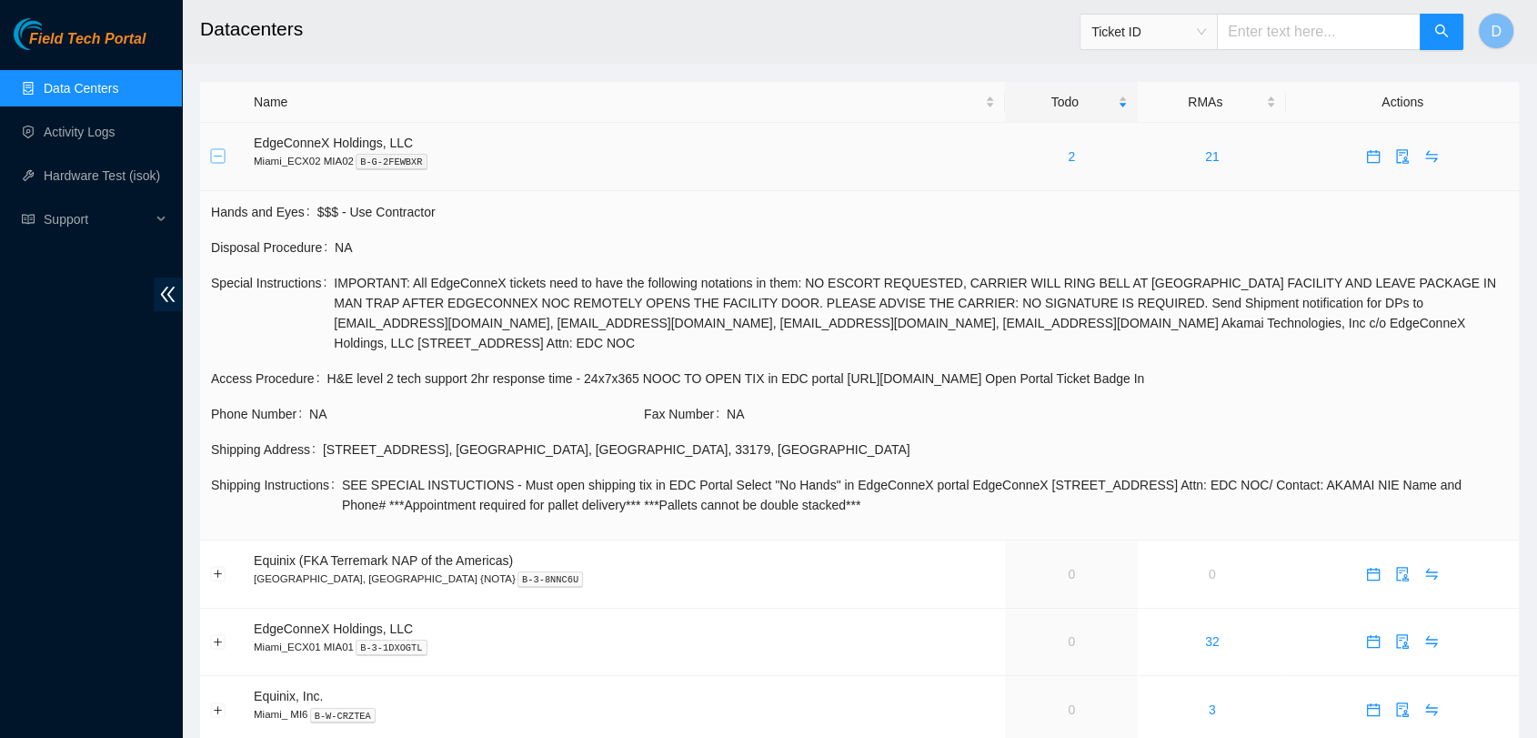
click at [212, 156] on button "Collapse row" at bounding box center [218, 156] width 15 height 15
